Goal: Task Accomplishment & Management: Use online tool/utility

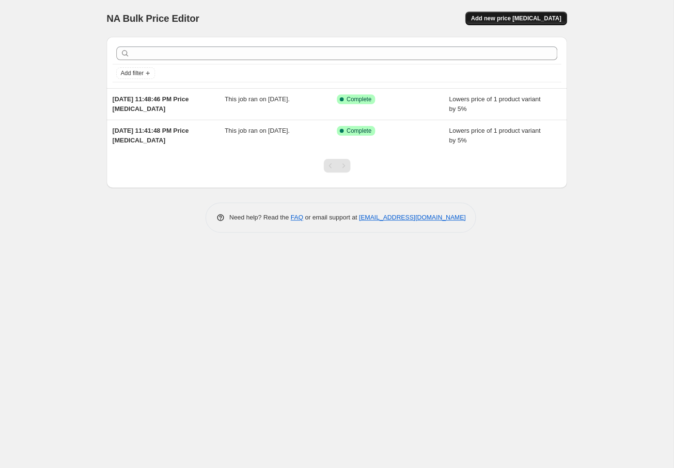
click at [531, 18] on span "Add new price [MEDICAL_DATA]" at bounding box center [516, 19] width 90 height 8
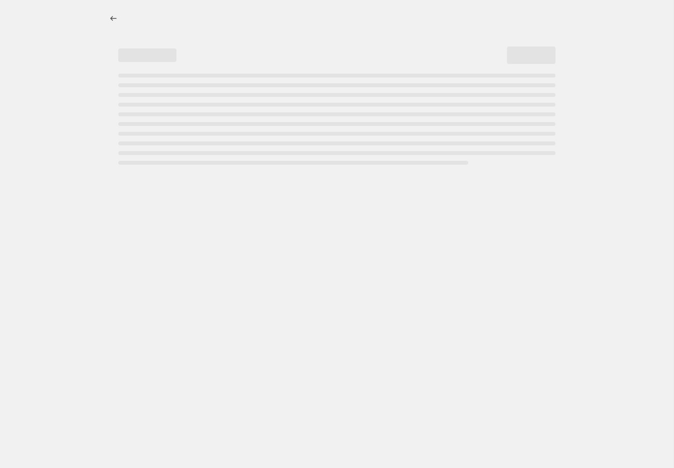
select select "percentage"
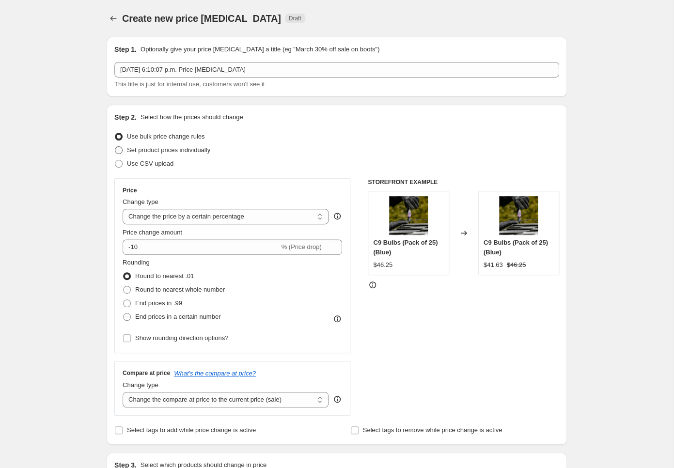
click at [168, 150] on span "Set product prices individually" at bounding box center [168, 149] width 83 height 7
click at [115, 147] on input "Set product prices individually" at bounding box center [115, 146] width 0 height 0
radio input "true"
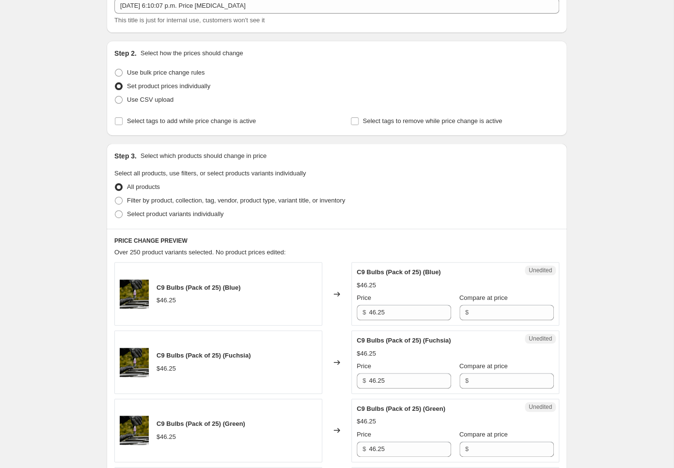
scroll to position [65, 0]
click at [151, 103] on span "Use CSV upload" at bounding box center [150, 99] width 47 height 10
click at [115, 95] on input "Use CSV upload" at bounding box center [115, 95] width 0 height 0
radio input "true"
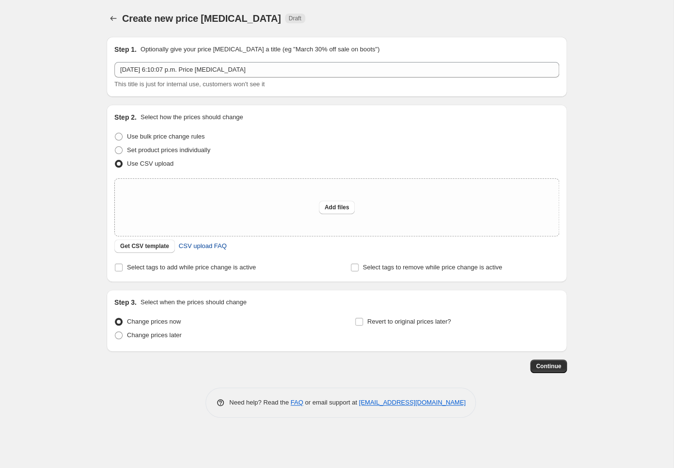
click at [194, 252] on link "CSV upload FAQ" at bounding box center [203, 246] width 60 height 16
click at [90, 201] on div "Create new price [MEDICAL_DATA]. This page is ready Create new price [MEDICAL_D…" at bounding box center [336, 234] width 673 height 468
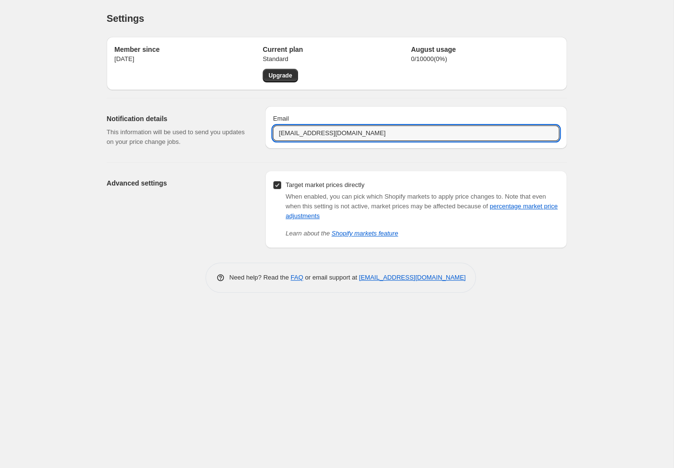
drag, startPoint x: 295, startPoint y: 135, endPoint x: 245, endPoint y: 133, distance: 49.9
click at [273, 133] on input "[EMAIL_ADDRESS][DOMAIN_NAME]" at bounding box center [416, 133] width 286 height 16
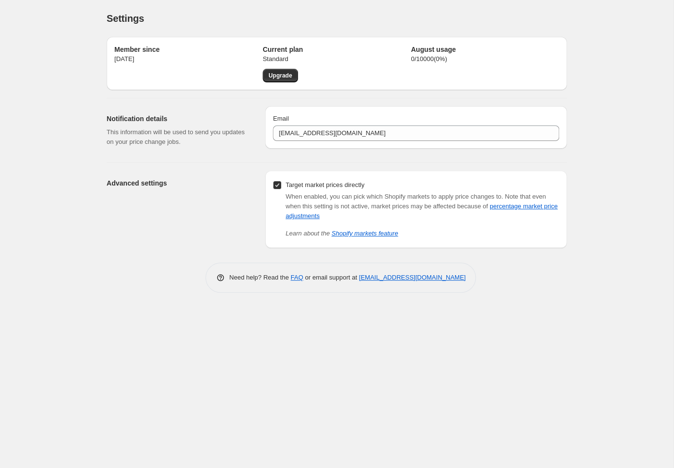
click at [224, 161] on div "Member since [DATE] Current plan Standard Upgrade August usage 0 / 10000 ( 0 %)…" at bounding box center [333, 138] width 468 height 219
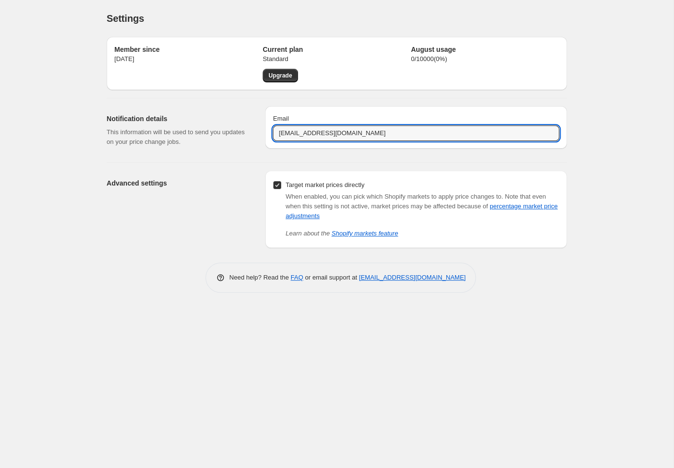
drag, startPoint x: 302, startPoint y: 132, endPoint x: 215, endPoint y: 116, distance: 88.6
click at [273, 133] on input "[EMAIL_ADDRESS][DOMAIN_NAME]" at bounding box center [416, 133] width 286 height 16
type input "[EMAIL_ADDRESS][DOMAIN_NAME]"
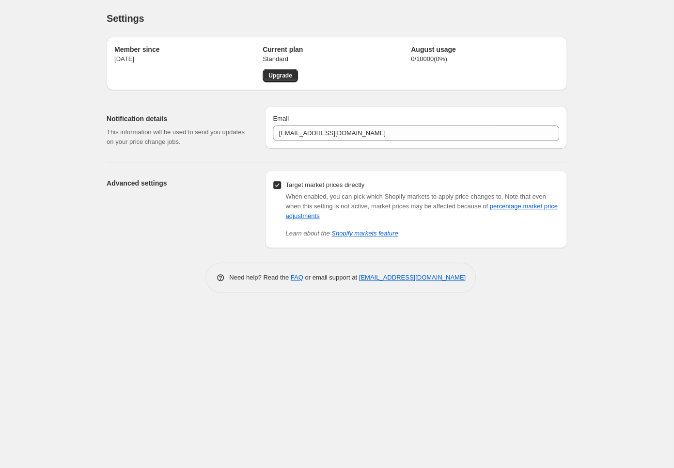
click at [195, 147] on p "This information will be used to send you updates on your price change jobs." at bounding box center [178, 136] width 143 height 19
click at [218, 162] on div "Member since [DATE] Current plan Standard Upgrade August usage 0 / 10000 ( 0 %)…" at bounding box center [333, 138] width 468 height 219
